Goal: Information Seeking & Learning: Find contact information

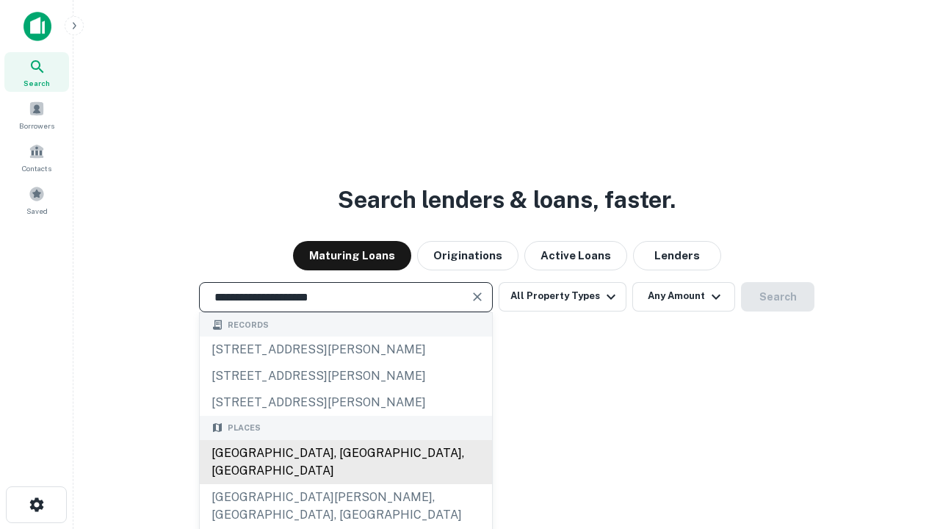
click at [345, 484] on div "Santa Monica, CA, USA" at bounding box center [346, 462] width 292 height 44
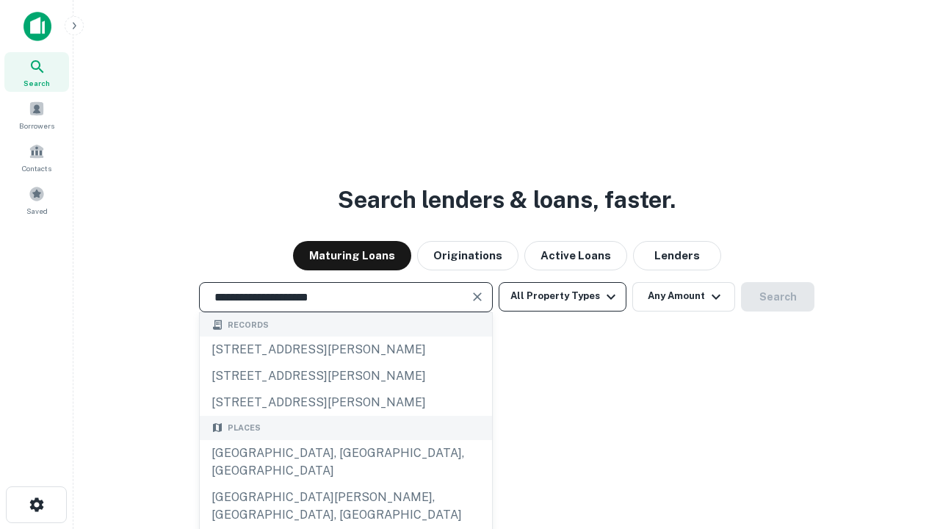
type input "**********"
click at [563, 296] on button "All Property Types" at bounding box center [563, 296] width 128 height 29
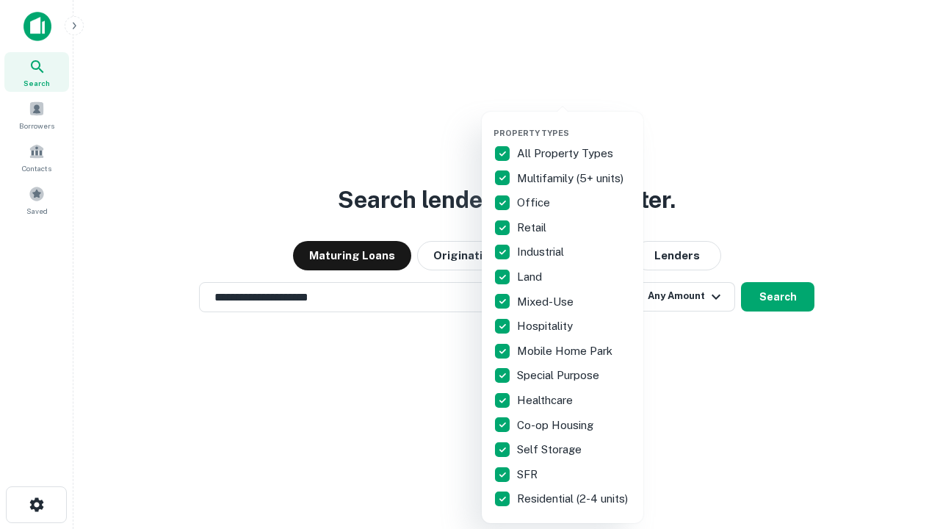
click at [574, 123] on button "button" at bounding box center [575, 123] width 162 height 1
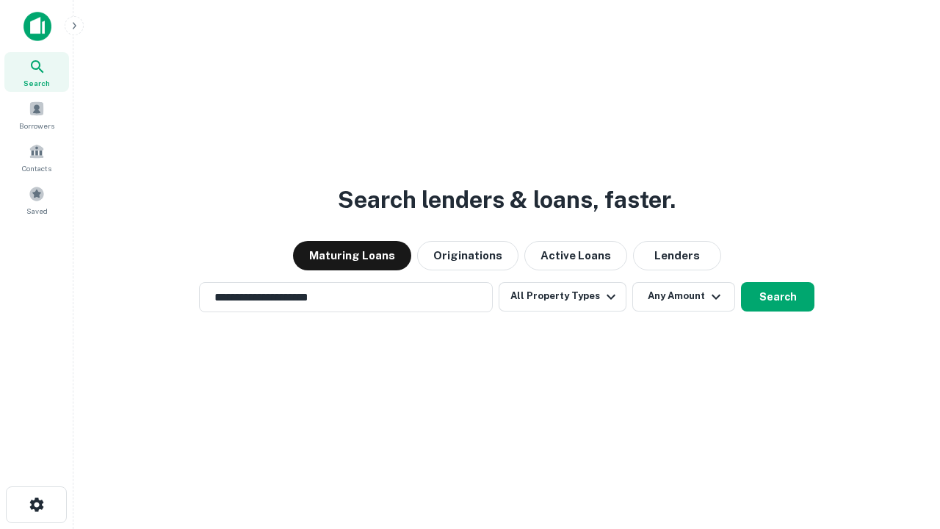
scroll to position [9, 177]
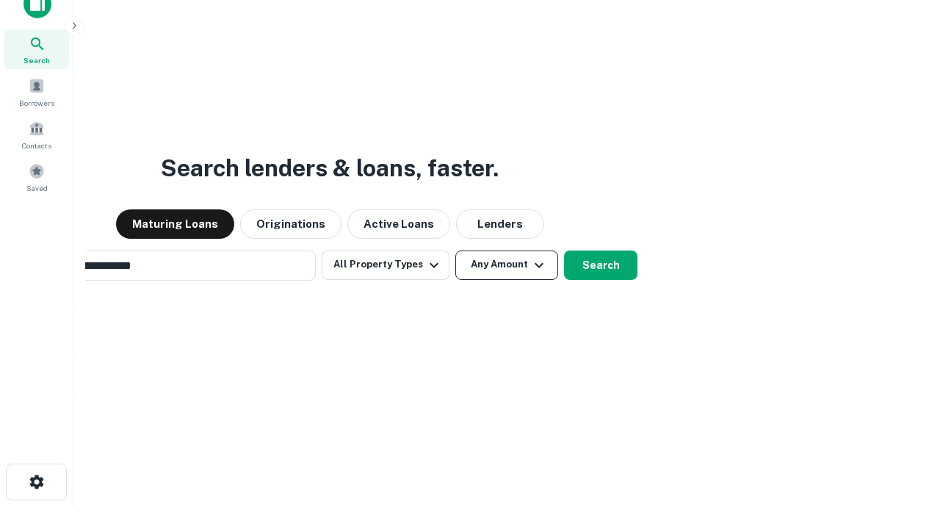
click at [455, 250] on button "Any Amount" at bounding box center [506, 264] width 103 height 29
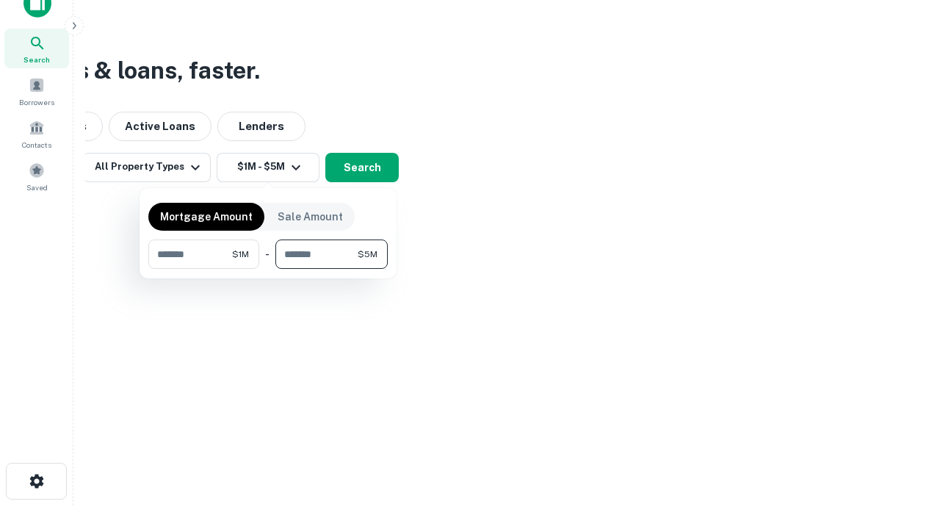
type input "*******"
click at [268, 269] on button "button" at bounding box center [267, 269] width 239 height 1
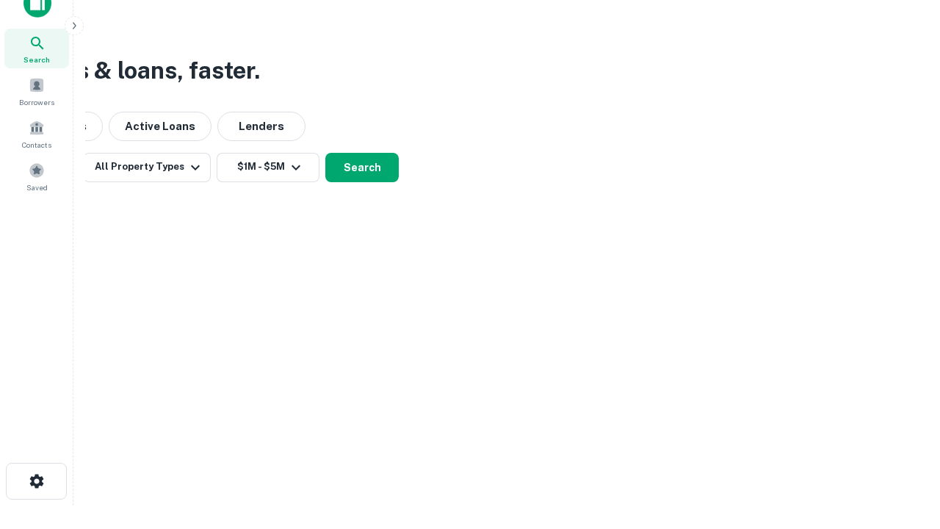
scroll to position [9, 271]
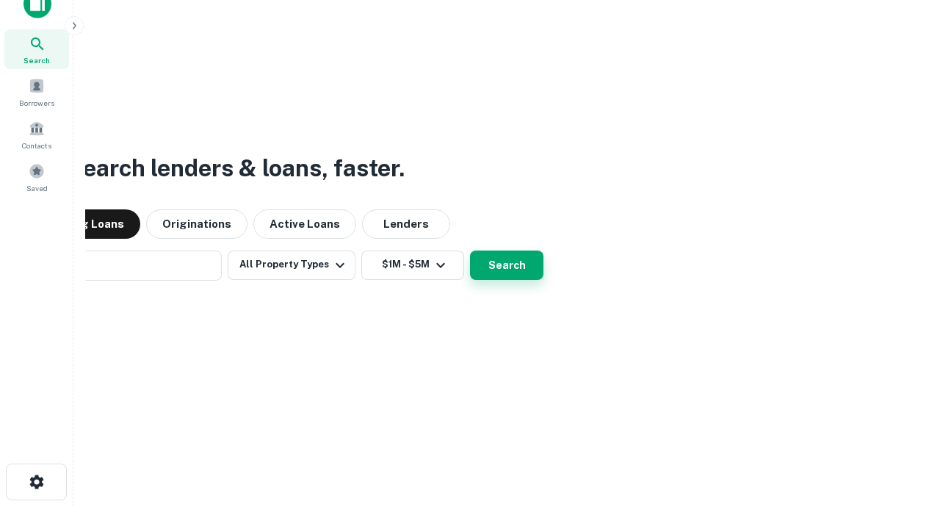
click at [470, 250] on button "Search" at bounding box center [506, 264] width 73 height 29
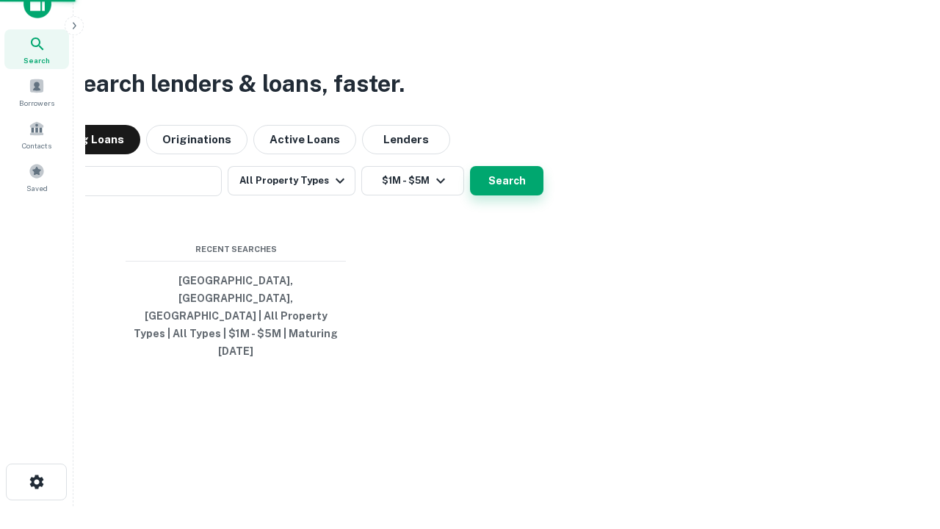
scroll to position [39, 416]
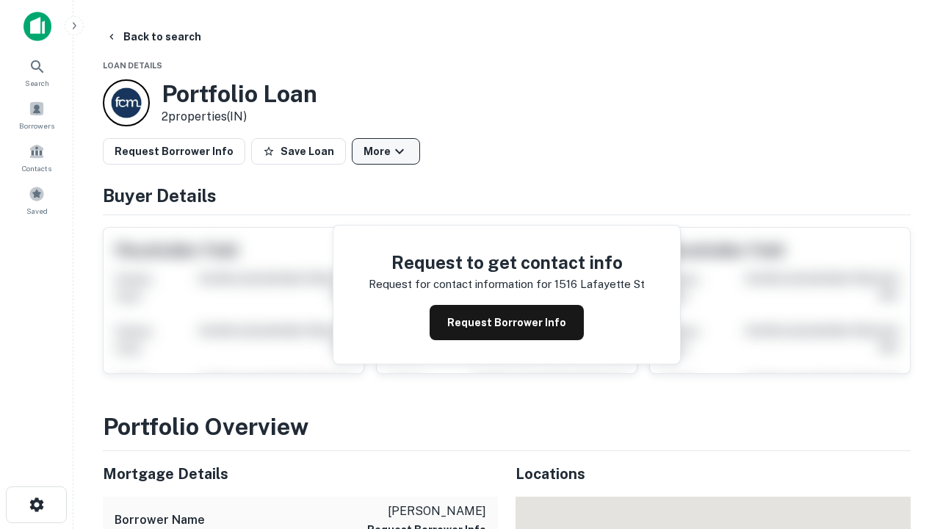
click at [386, 151] on button "More" at bounding box center [386, 151] width 68 height 26
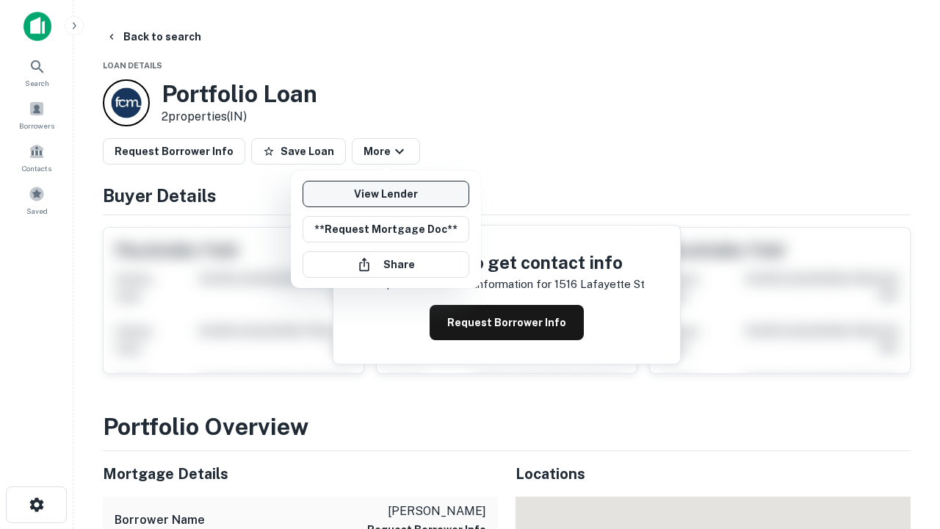
click at [386, 194] on link "View Lender" at bounding box center [386, 194] width 167 height 26
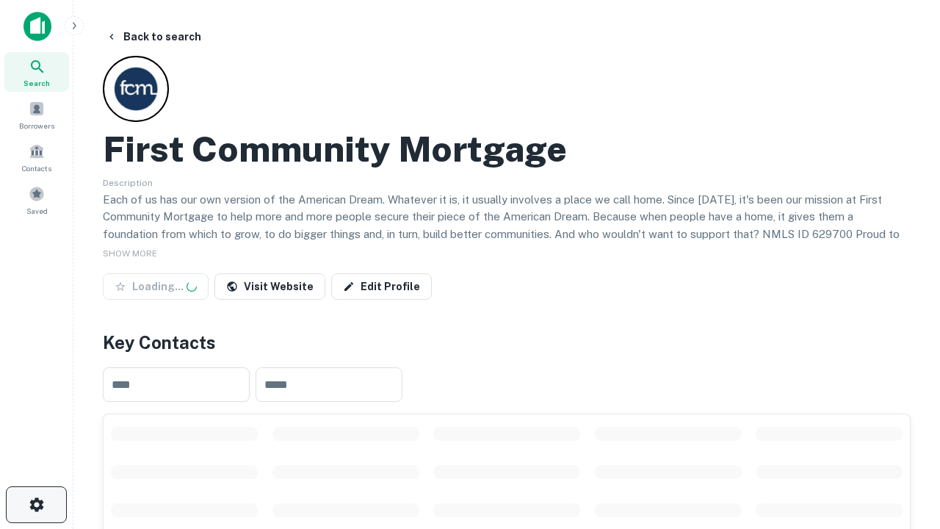
click at [36, 505] on icon "button" at bounding box center [37, 505] width 18 height 18
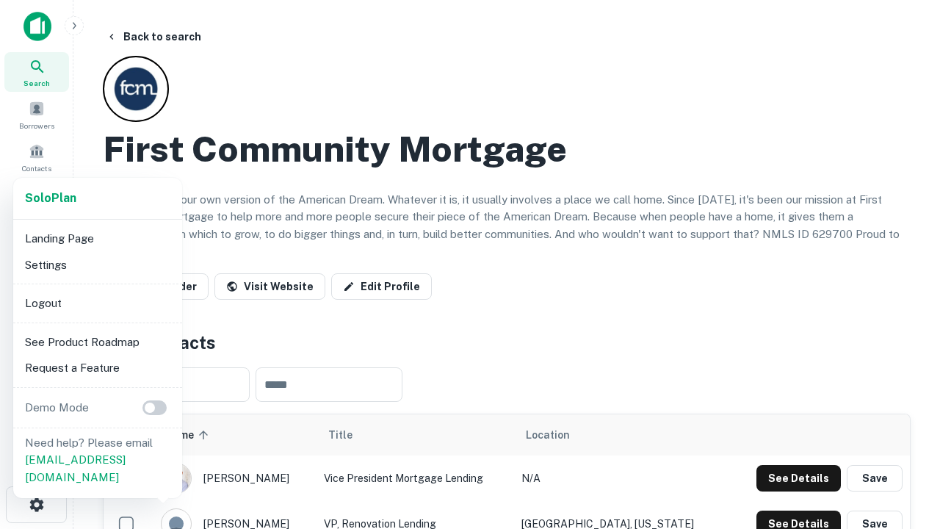
click at [97, 303] on li "Logout" at bounding box center [97, 303] width 157 height 26
